Goal: Task Accomplishment & Management: Manage account settings

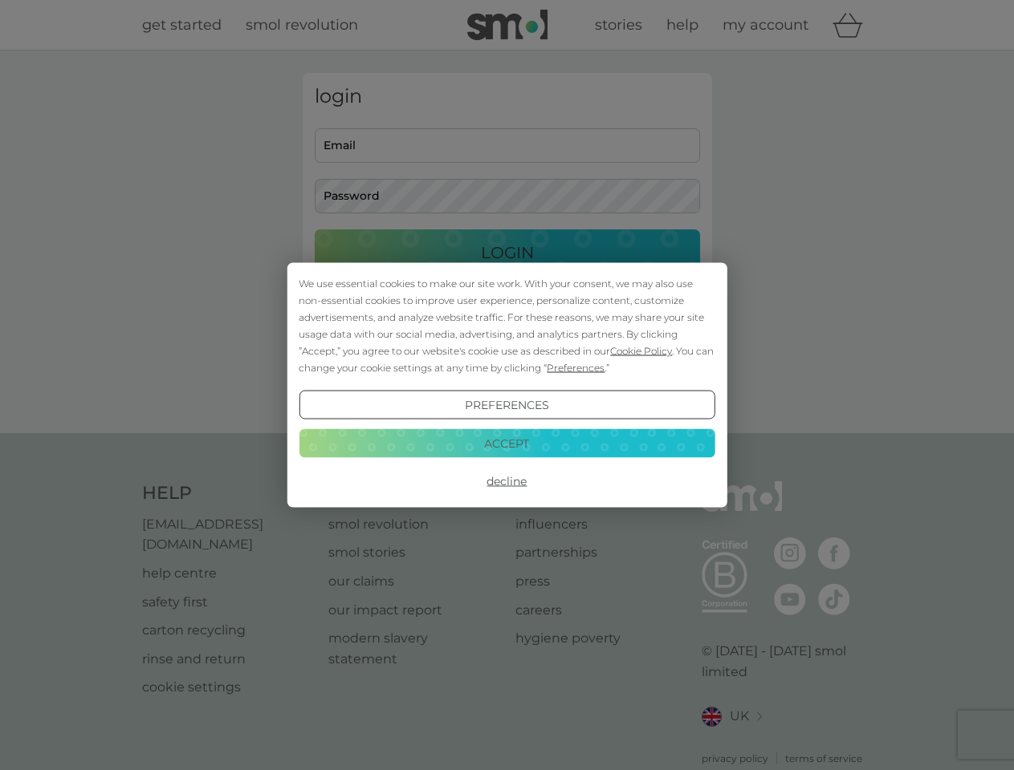
click at [641, 351] on span "Cookie Policy" at bounding box center [641, 351] width 62 height 12
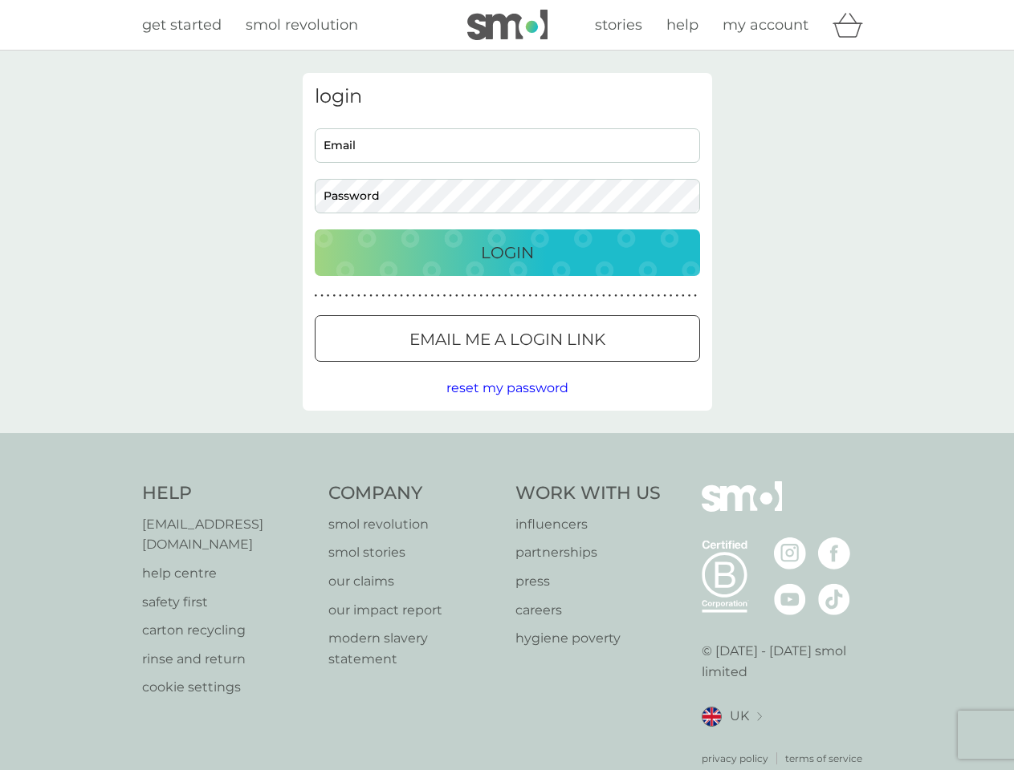
click at [574, 368] on div "login Email Password Login ● ● ● ● ● ● ● ● ● ● ● ● ● ● ● ● ● ● ● ● ● ● ● ● ● ● …" at bounding box center [507, 242] width 409 height 338
click at [506, 405] on div "login Email Password Login ● ● ● ● ● ● ● ● ● ● ● ● ● ● ● ● ● ● ● ● ● ● ● ● ● ● …" at bounding box center [507, 242] width 409 height 338
click at [506, 482] on div "Help [EMAIL_ADDRESS][DOMAIN_NAME] help centre safety first carton recycling rin…" at bounding box center [507, 624] width 730 height 285
click at [506, 443] on div "Help [EMAIL_ADDRESS][DOMAIN_NAME] help centre safety first carton recycling rin…" at bounding box center [507, 623] width 1014 height 381
